Goal: Transaction & Acquisition: Book appointment/travel/reservation

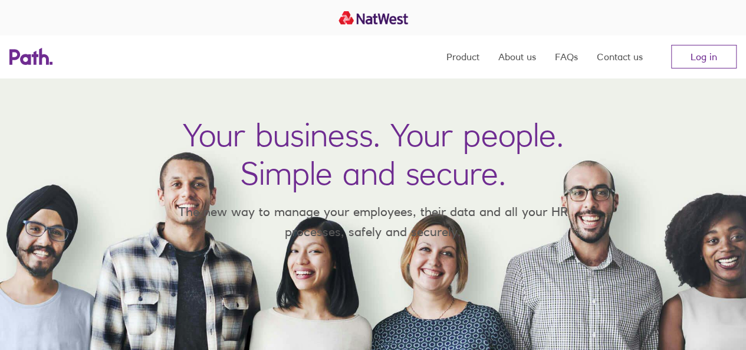
drag, startPoint x: 713, startPoint y: 53, endPoint x: 656, endPoint y: 71, distance: 60.6
click at [713, 52] on link "Log in" at bounding box center [703, 57] width 65 height 24
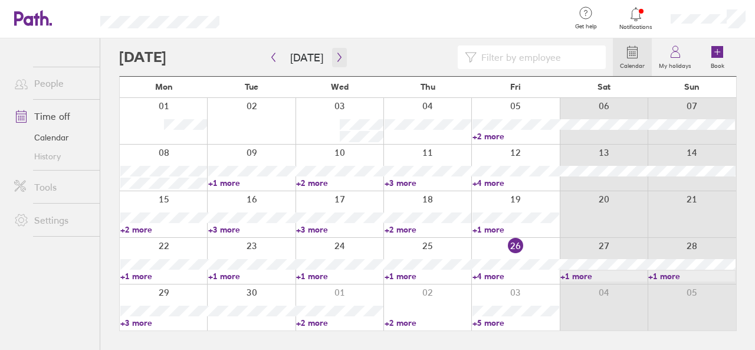
click at [338, 56] on icon "button" at bounding box center [339, 56] width 9 height 9
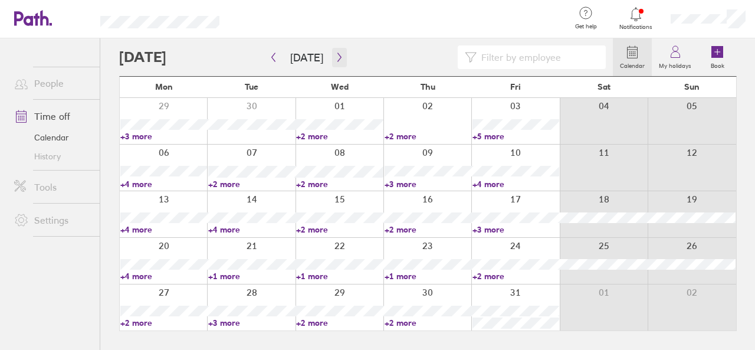
click at [335, 57] on icon "button" at bounding box center [339, 56] width 9 height 9
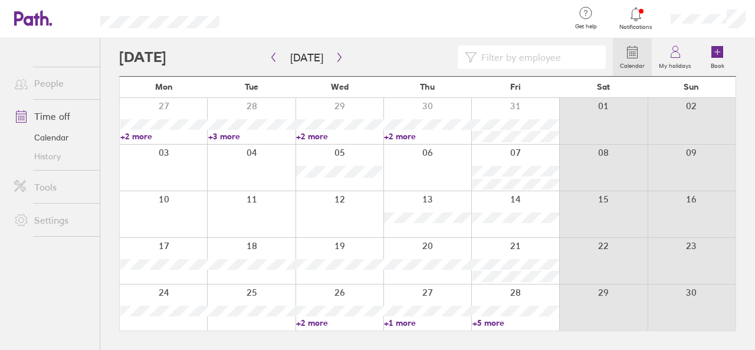
click at [323, 320] on link "+2 more" at bounding box center [339, 322] width 87 height 11
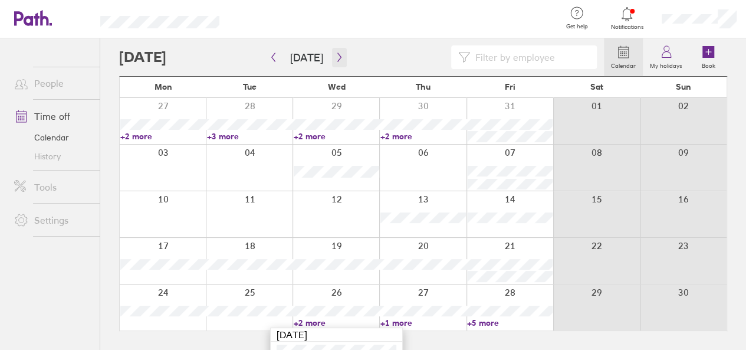
click at [332, 63] on button "button" at bounding box center [339, 57] width 15 height 19
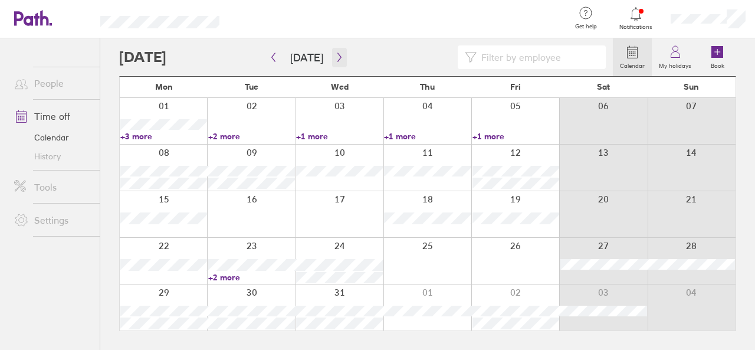
click at [335, 58] on icon "button" at bounding box center [339, 56] width 9 height 9
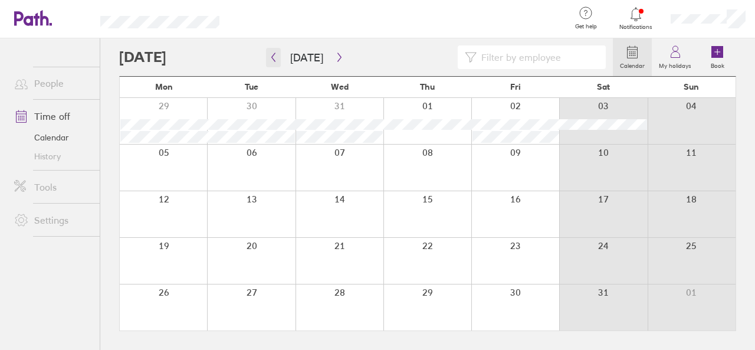
click at [278, 52] on button "button" at bounding box center [273, 57] width 15 height 19
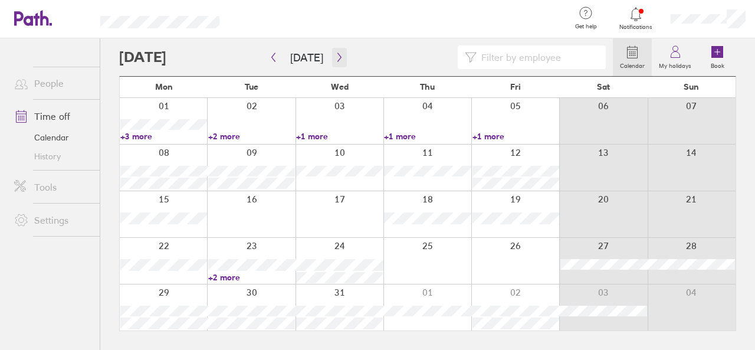
click at [332, 51] on button "button" at bounding box center [339, 57] width 15 height 19
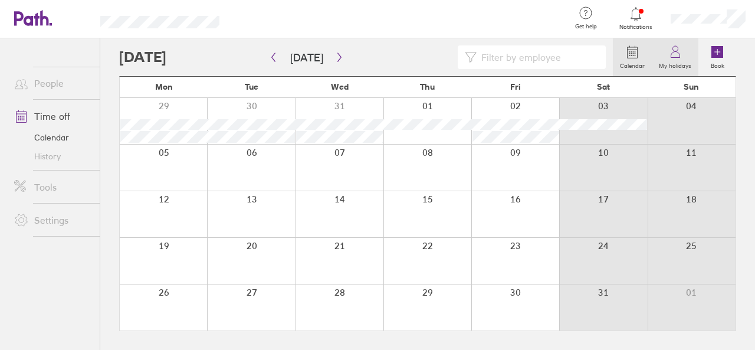
click at [669, 65] on label "My holidays" at bounding box center [674, 64] width 47 height 11
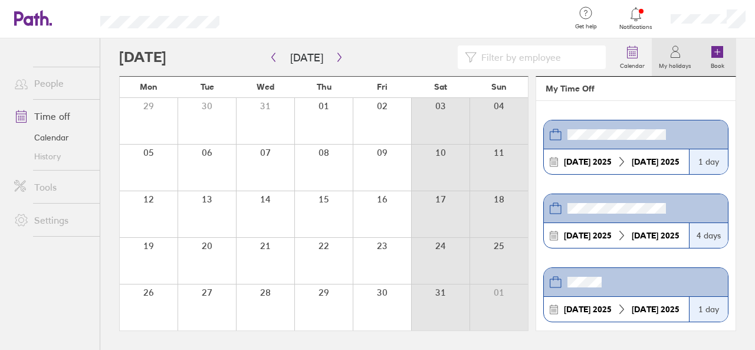
click at [716, 51] on icon at bounding box center [717, 52] width 12 height 12
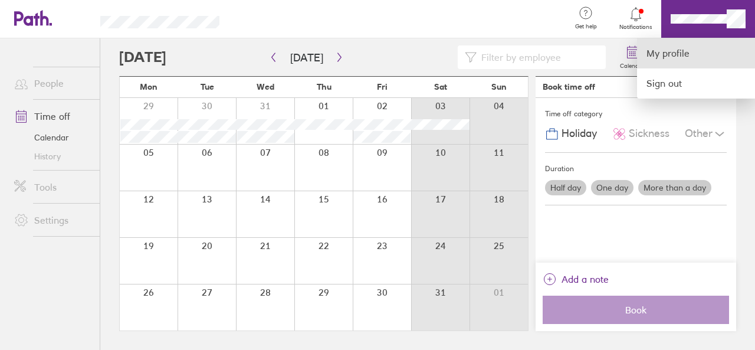
click at [662, 51] on link "My profile" at bounding box center [696, 53] width 118 height 30
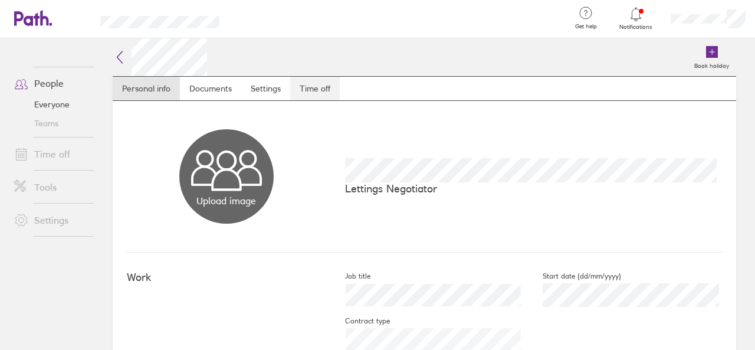
click at [325, 88] on link "Time off" at bounding box center [315, 89] width 50 height 24
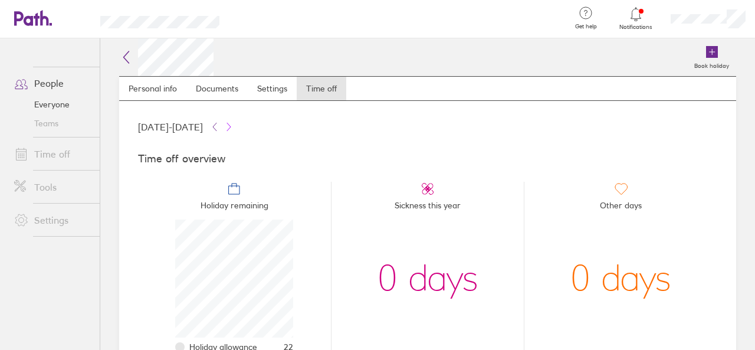
click at [233, 122] on icon at bounding box center [228, 126] width 9 height 9
click at [704, 54] on icon at bounding box center [711, 52] width 14 height 14
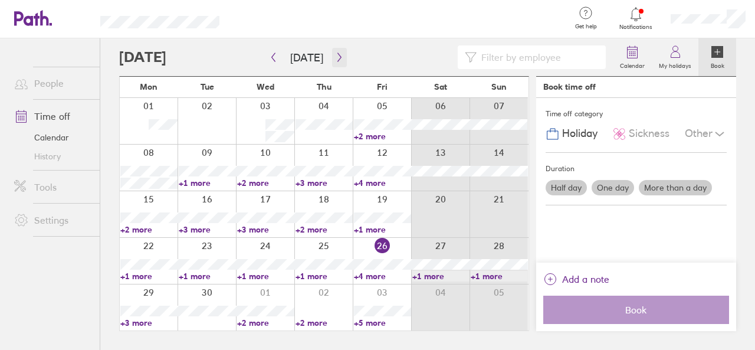
click at [337, 59] on icon "button" at bounding box center [339, 56] width 9 height 9
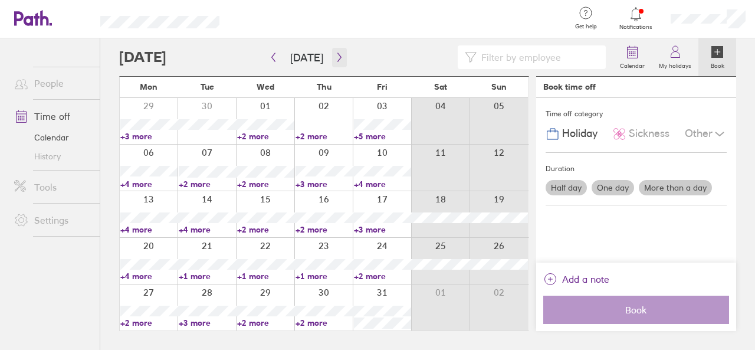
click at [337, 58] on icon "button" at bounding box center [339, 56] width 9 height 9
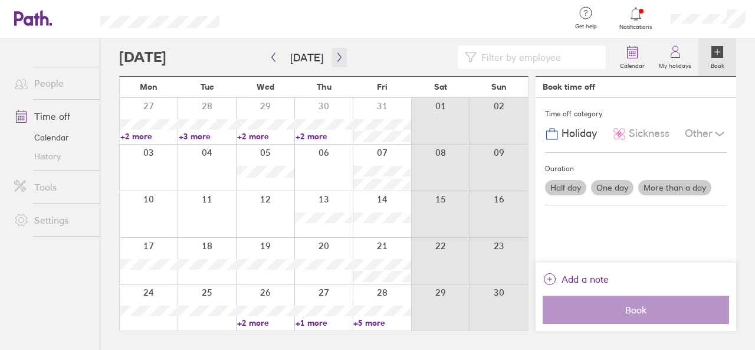
click at [338, 58] on icon "button" at bounding box center [339, 56] width 9 height 9
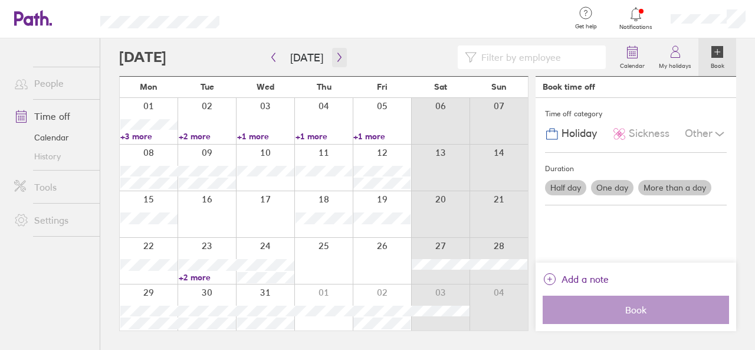
click at [332, 57] on button "button" at bounding box center [339, 57] width 15 height 19
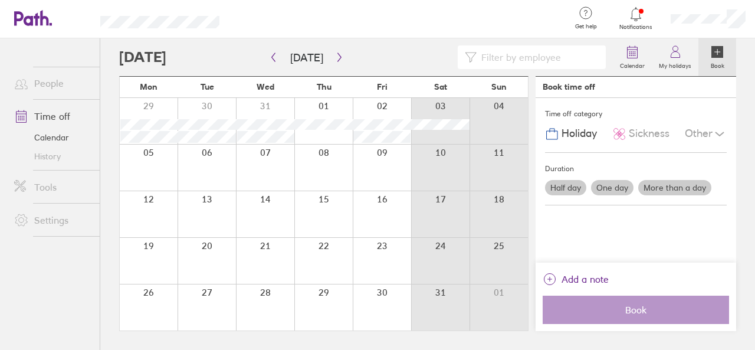
click at [581, 133] on span "Holiday" at bounding box center [578, 133] width 35 height 12
click at [670, 180] on label "More than a day" at bounding box center [674, 187] width 73 height 15
click at [0, 0] on input "More than a day" at bounding box center [0, 0] width 0 height 0
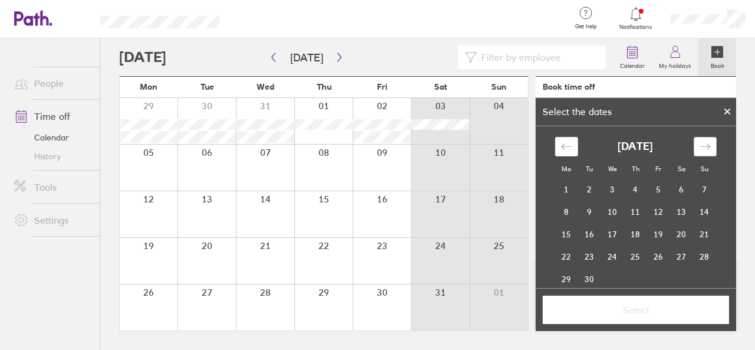
click at [699, 143] on icon "Move forward to switch to the next month." at bounding box center [704, 146] width 11 height 11
click at [584, 279] on td "27" at bounding box center [589, 279] width 23 height 22
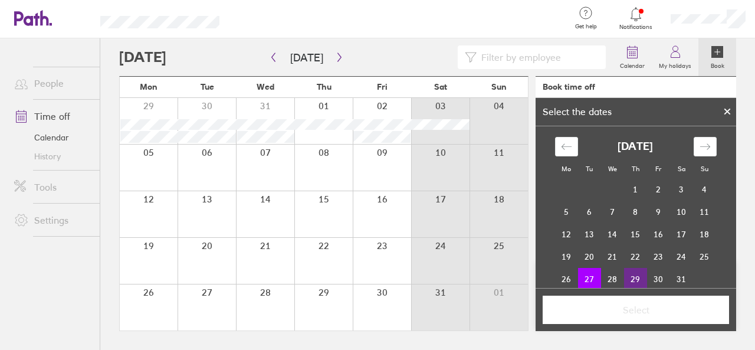
click at [634, 275] on td "29" at bounding box center [635, 279] width 23 height 22
click at [651, 307] on span "Select" at bounding box center [636, 309] width 170 height 11
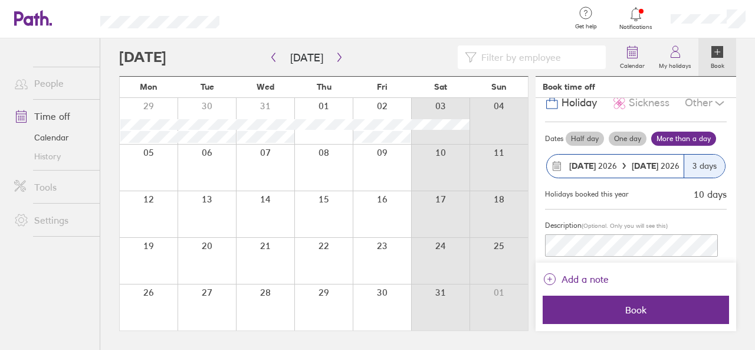
scroll to position [45, 0]
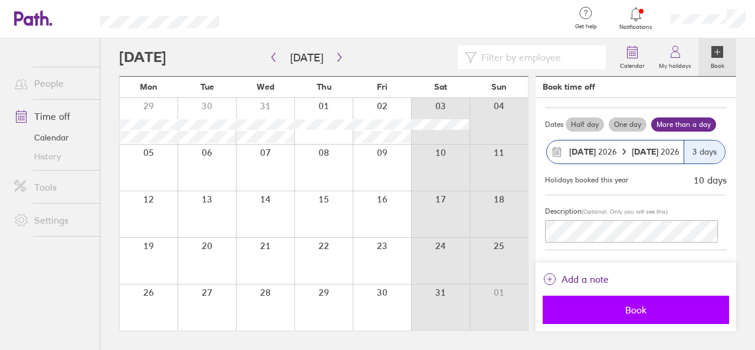
click at [653, 310] on span "Book" at bounding box center [636, 309] width 170 height 11
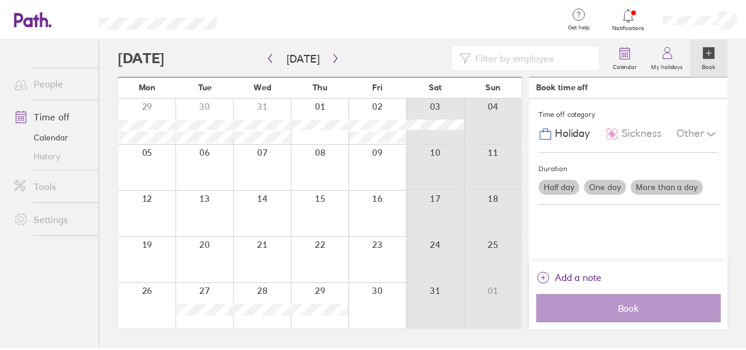
scroll to position [0, 0]
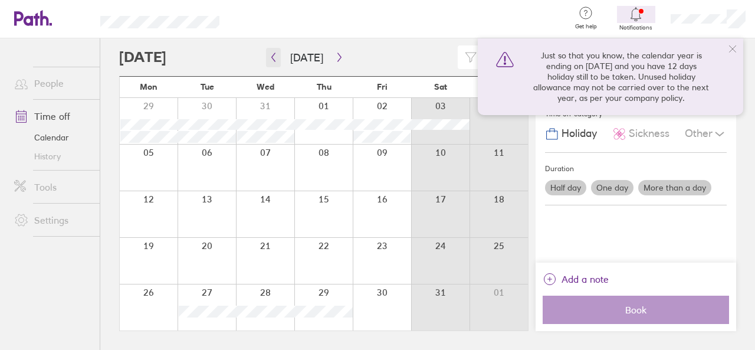
click at [273, 55] on icon "button" at bounding box center [274, 57] width 4 height 9
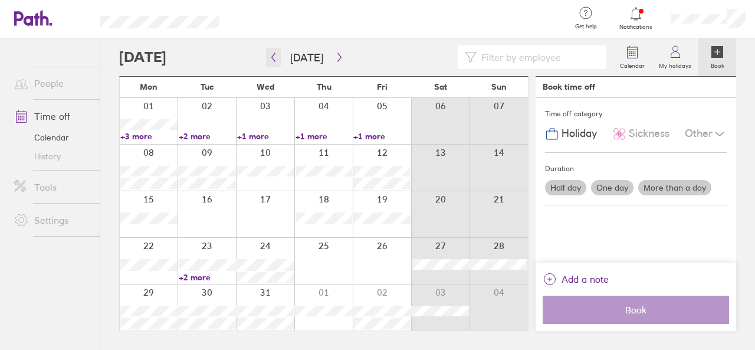
click at [269, 51] on button "button" at bounding box center [273, 57] width 15 height 19
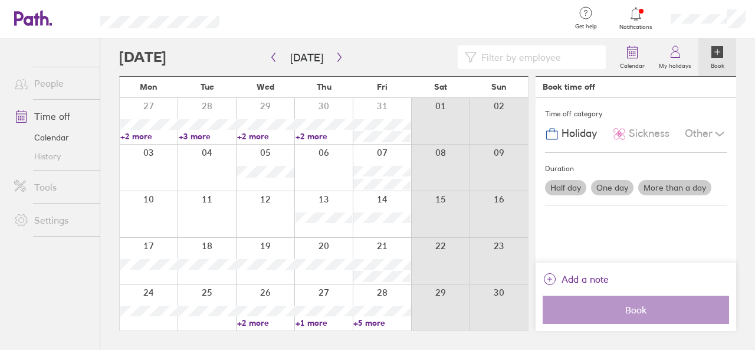
click at [368, 325] on link "+5 more" at bounding box center [381, 322] width 57 height 11
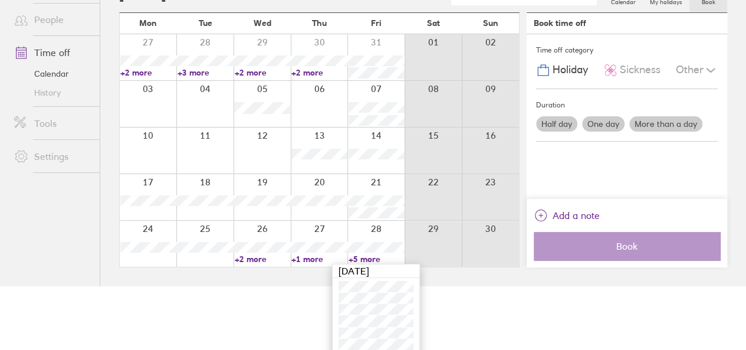
scroll to position [70, 0]
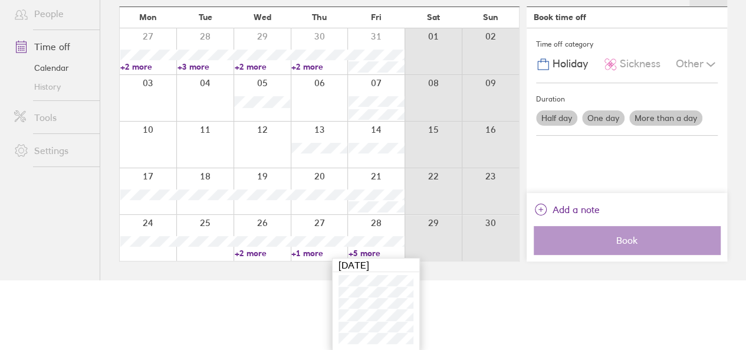
click at [315, 256] on link "+1 more" at bounding box center [319, 253] width 56 height 11
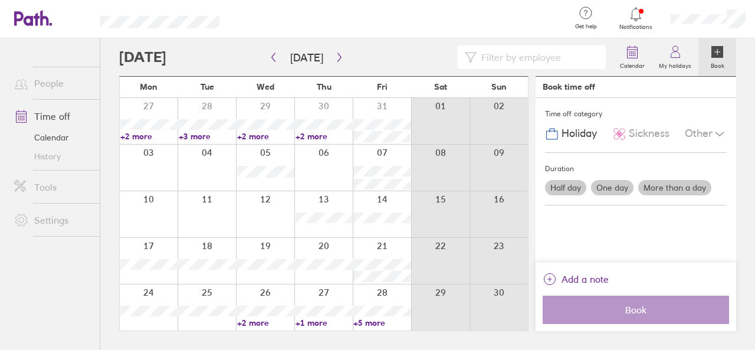
click at [318, 324] on link "+1 more" at bounding box center [323, 322] width 57 height 11
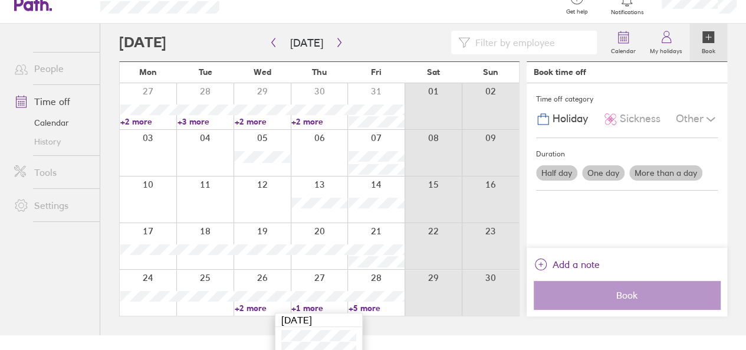
scroll to position [22, 0]
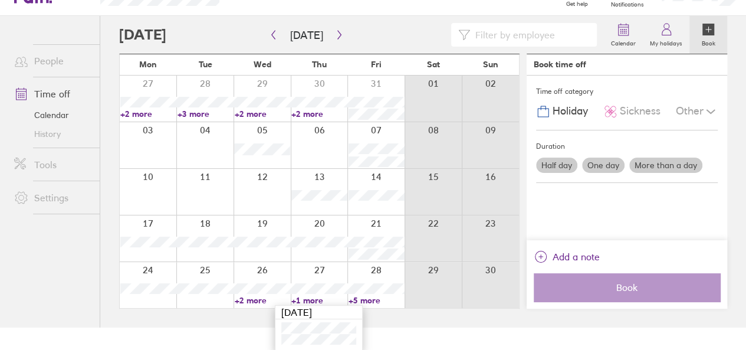
click at [261, 298] on link "+2 more" at bounding box center [262, 300] width 56 height 11
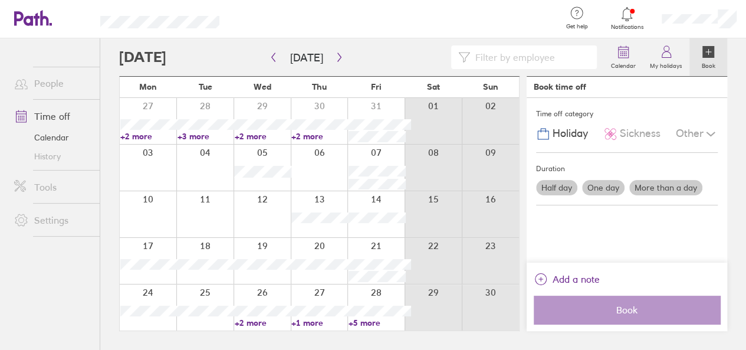
scroll to position [0, 0]
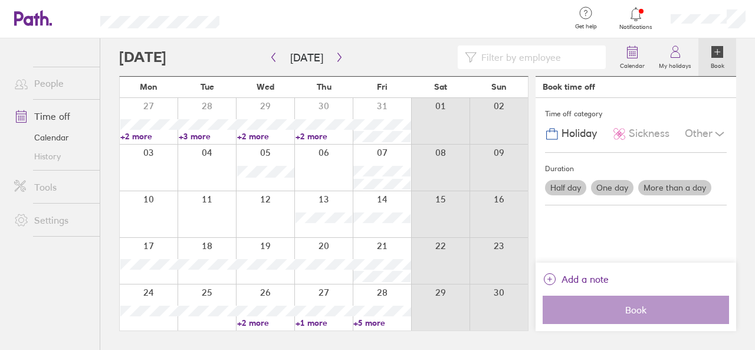
click at [258, 322] on link "+2 more" at bounding box center [265, 322] width 57 height 11
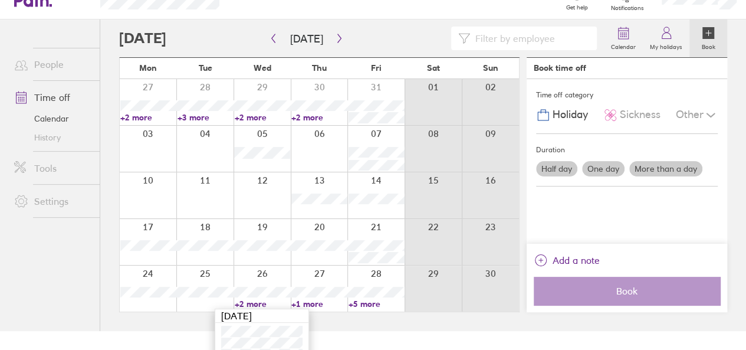
scroll to position [34, 0]
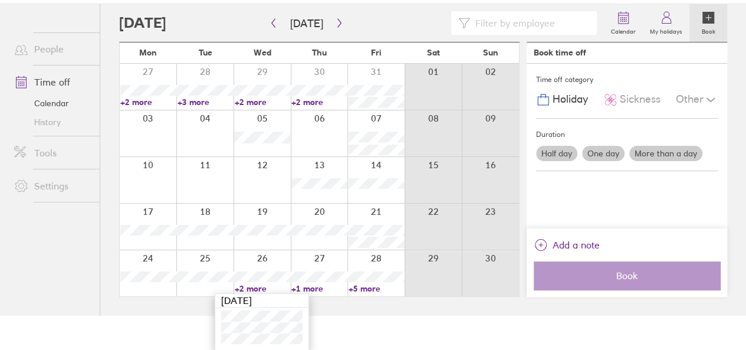
click at [103, 312] on div "Calendar My holidays Book Today November 2025 Mon Tue Wed Thu Fri Sat Sun 27 28…" at bounding box center [423, 159] width 646 height 311
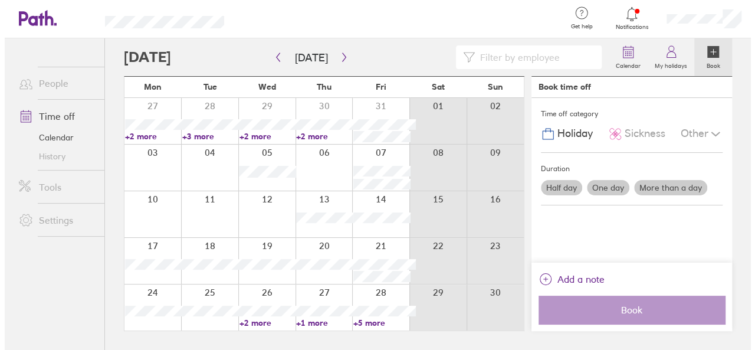
scroll to position [0, 0]
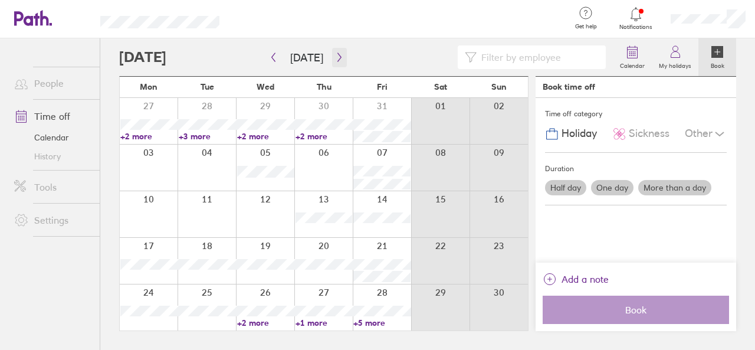
click at [332, 56] on button "button" at bounding box center [339, 57] width 15 height 19
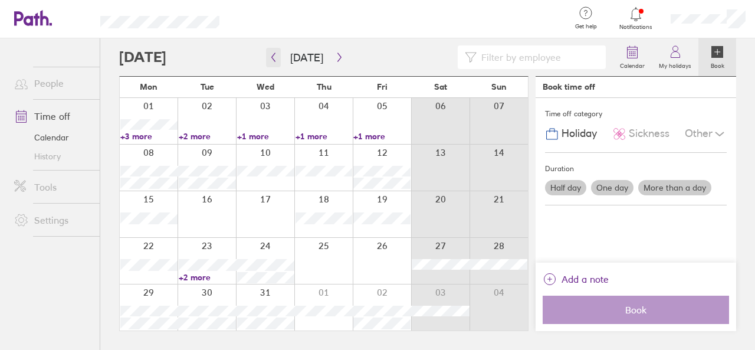
click at [271, 54] on icon "button" at bounding box center [273, 56] width 9 height 9
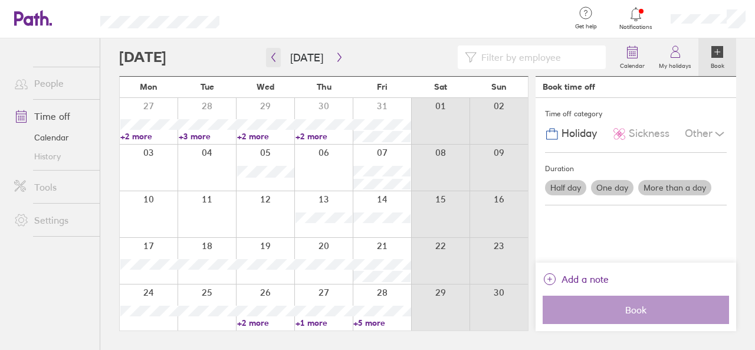
click at [271, 54] on icon "button" at bounding box center [273, 56] width 9 height 9
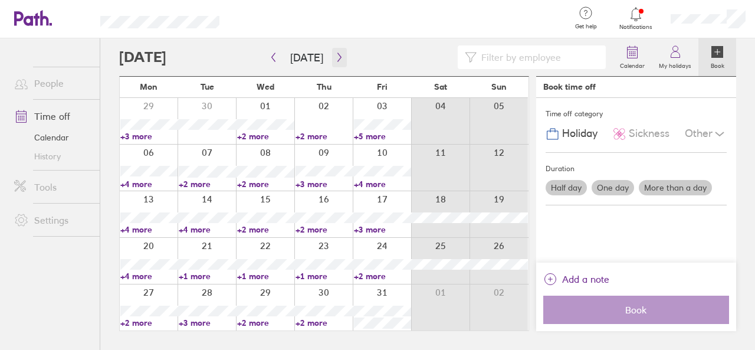
click at [333, 62] on button "button" at bounding box center [339, 57] width 15 height 19
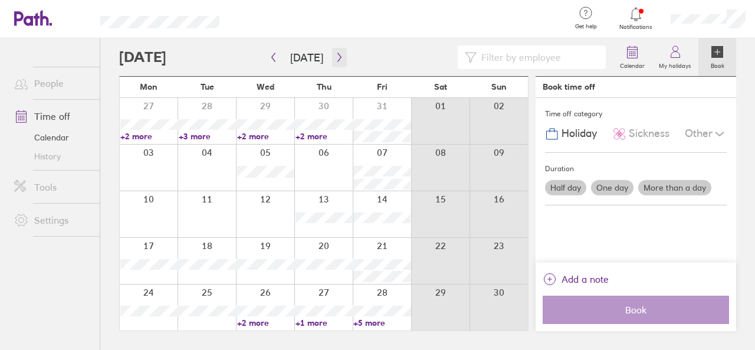
click at [340, 57] on icon "button" at bounding box center [339, 56] width 9 height 9
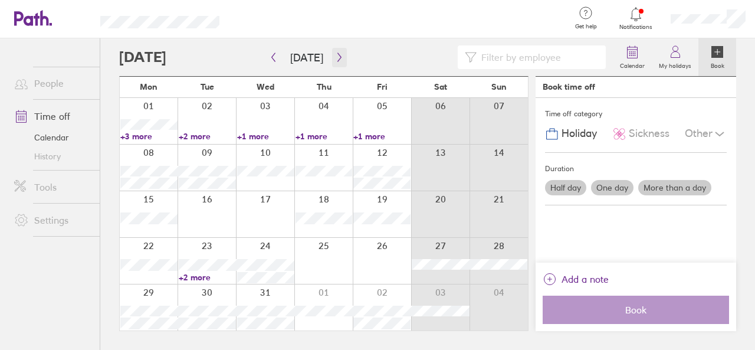
click at [334, 62] on button "button" at bounding box center [339, 57] width 15 height 19
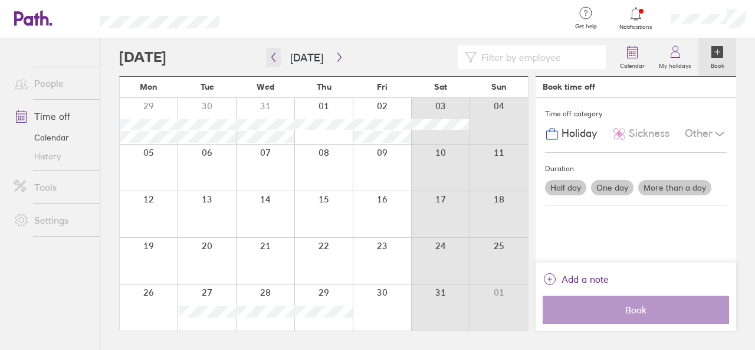
click at [277, 58] on icon "button" at bounding box center [273, 56] width 9 height 9
